Goal: Task Accomplishment & Management: Manage account settings

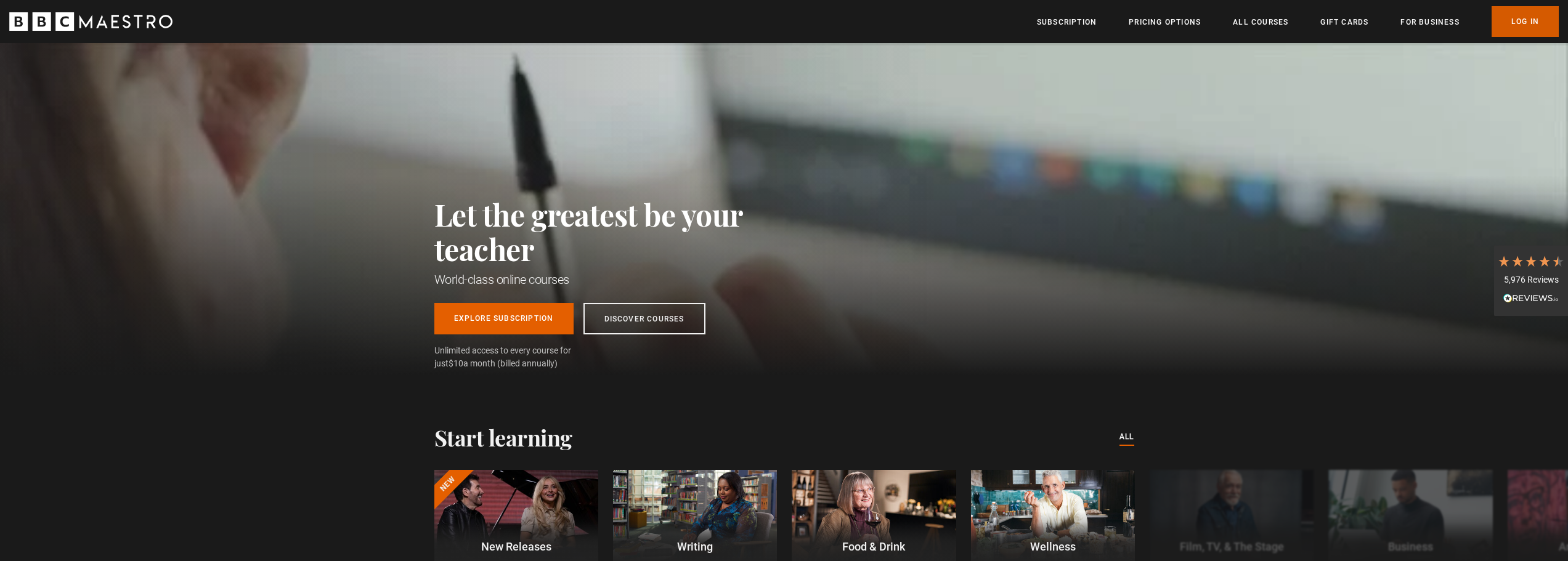
scroll to position [0, 323]
click at [1542, 28] on link "Log In" at bounding box center [1526, 22] width 67 height 31
